Goal: Find specific page/section: Find specific page/section

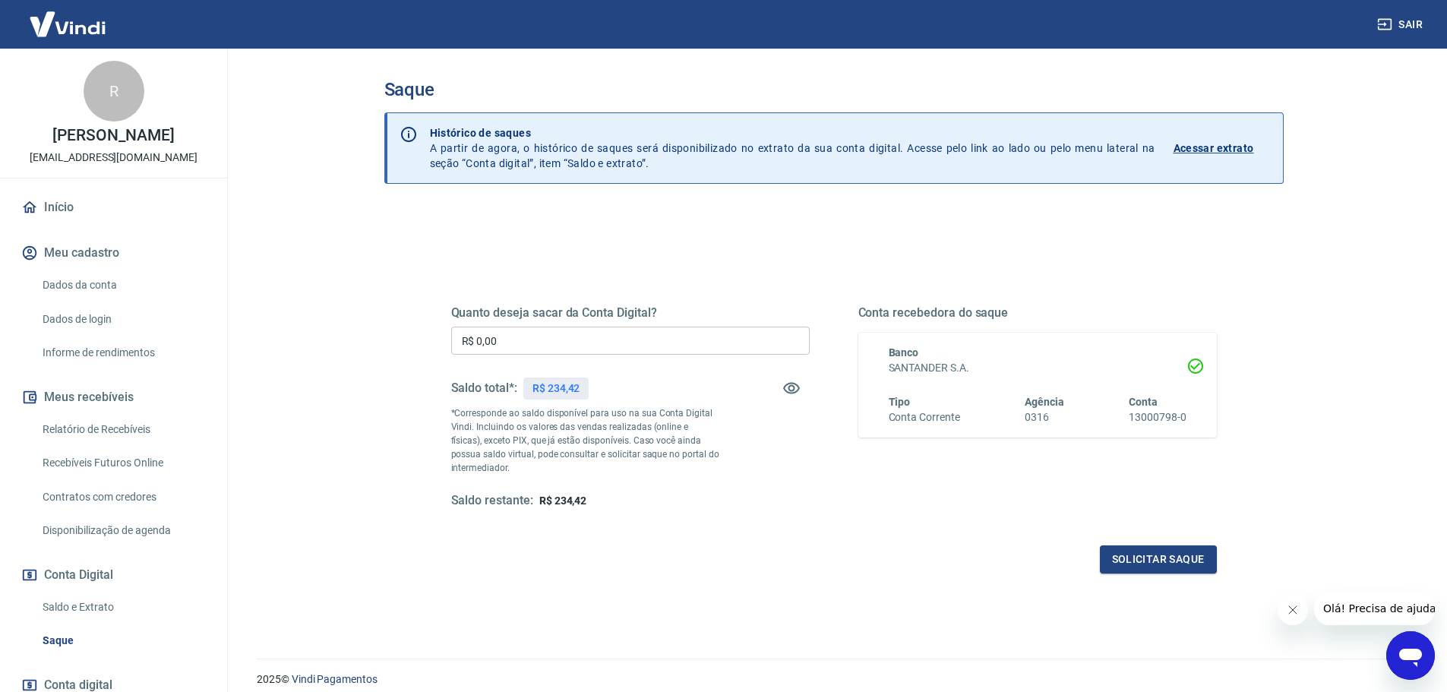
click at [68, 438] on link "Relatório de Recebíveis" at bounding box center [122, 429] width 172 height 31
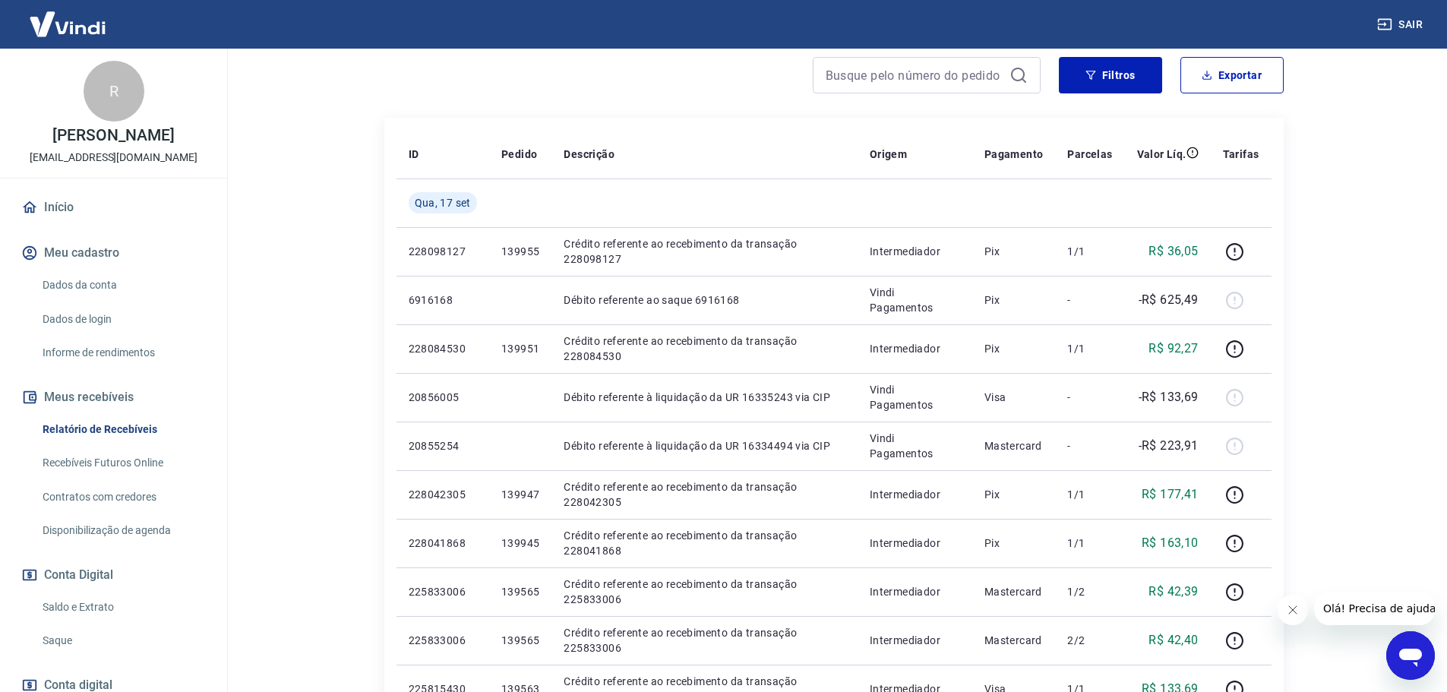
scroll to position [304, 0]
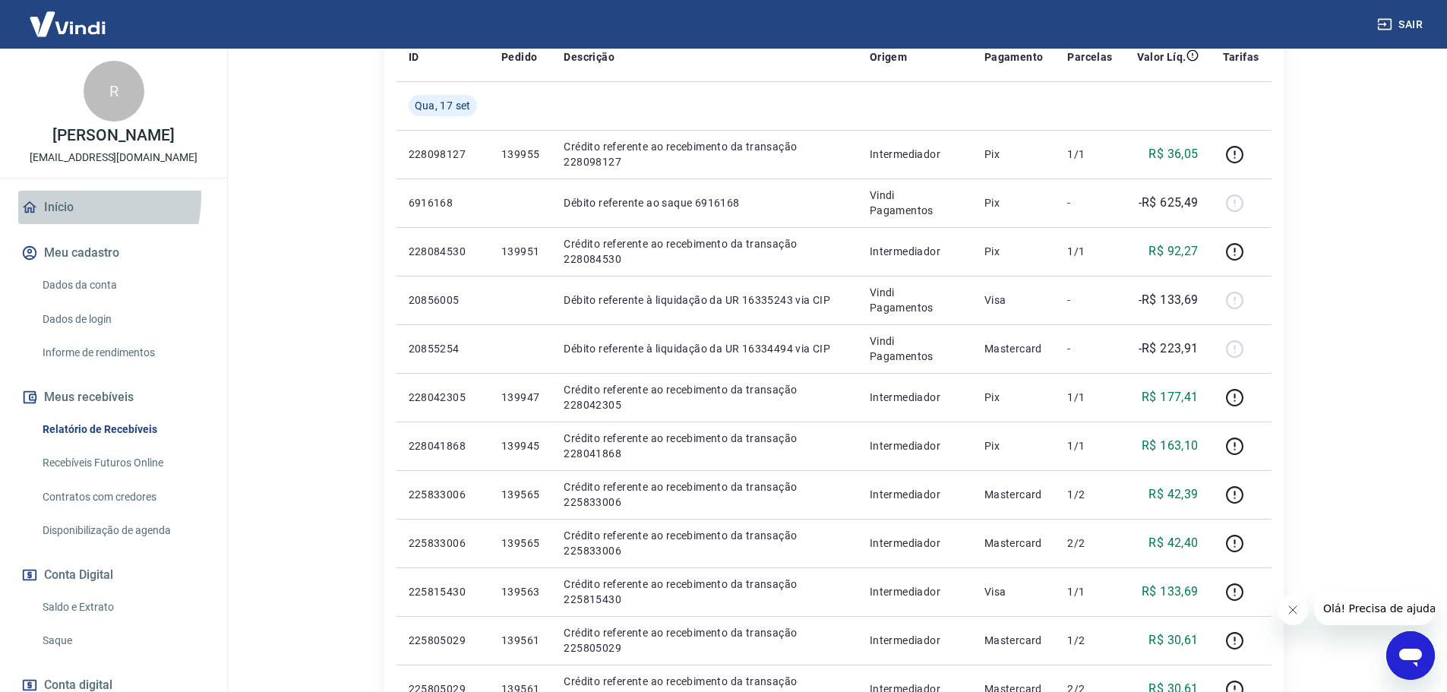
click at [59, 212] on link "Início" at bounding box center [113, 207] width 191 height 33
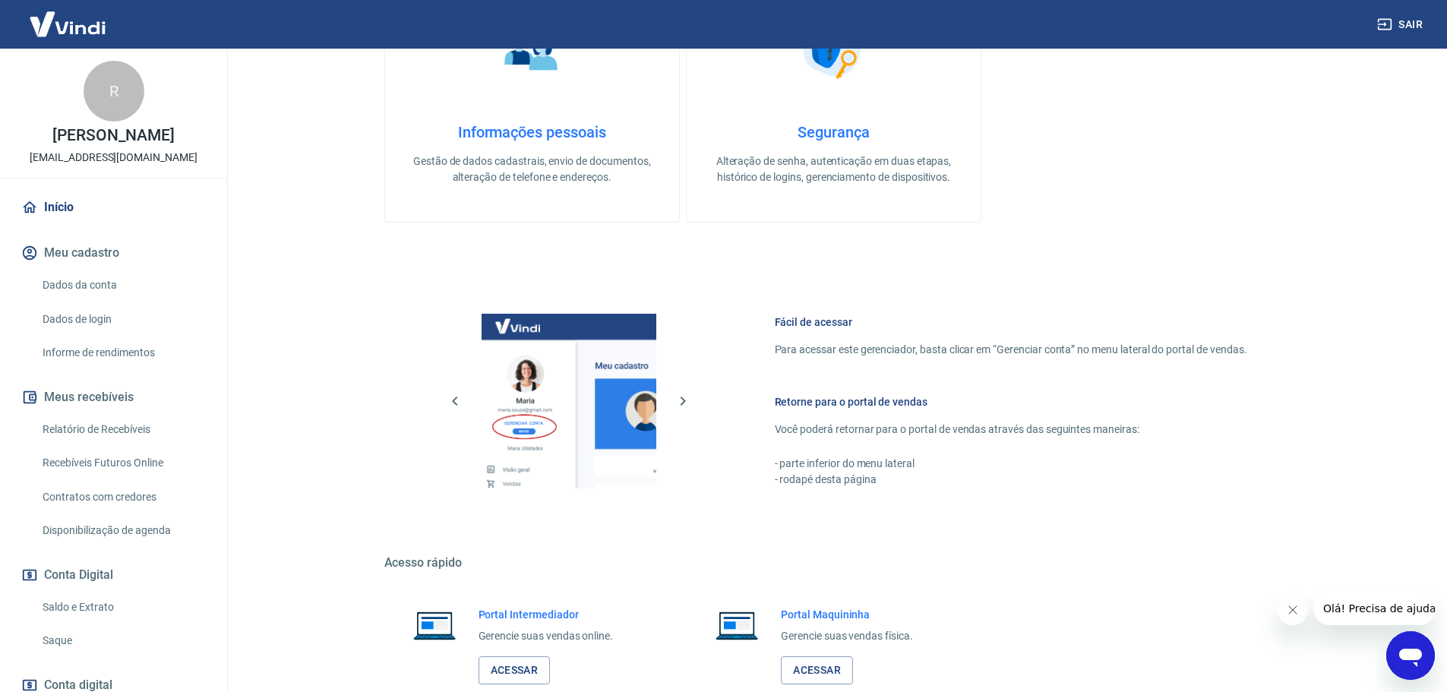
scroll to position [492, 0]
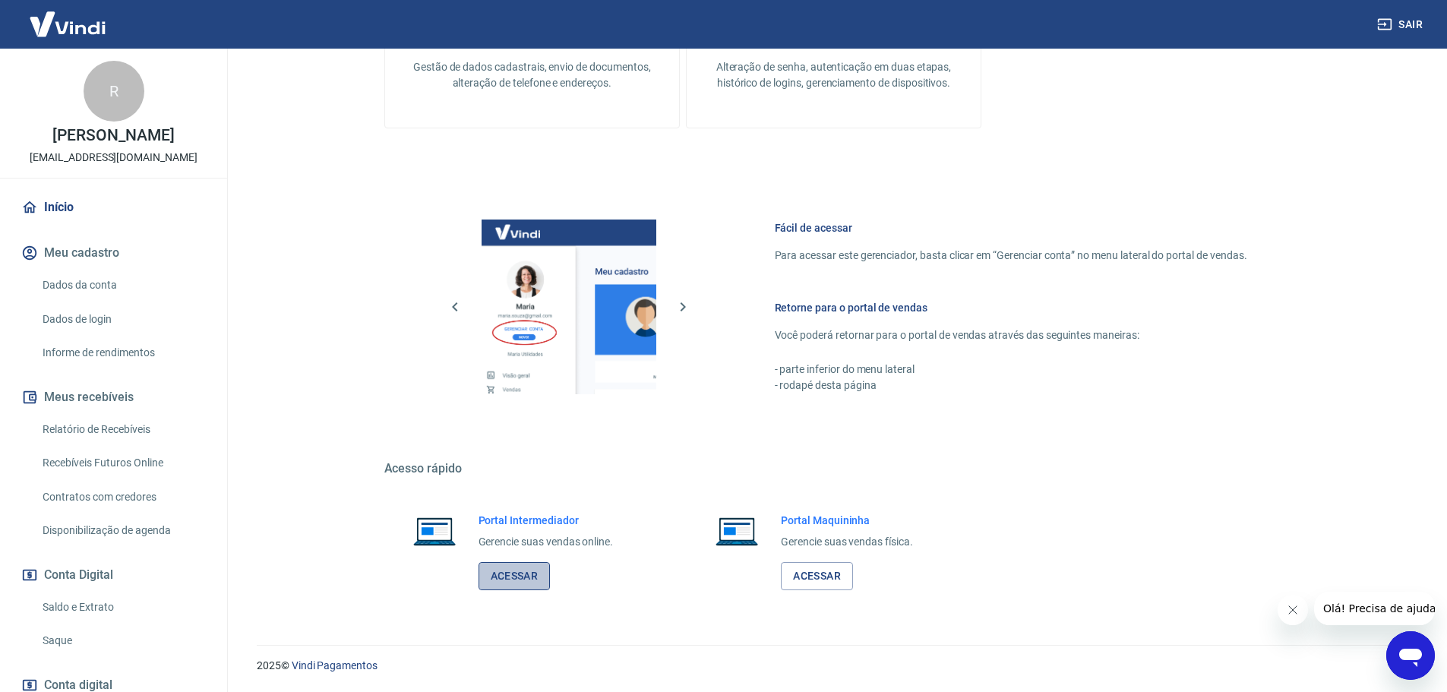
click at [519, 573] on link "Acessar" at bounding box center [515, 576] width 72 height 28
